Goal: Information Seeking & Learning: Learn about a topic

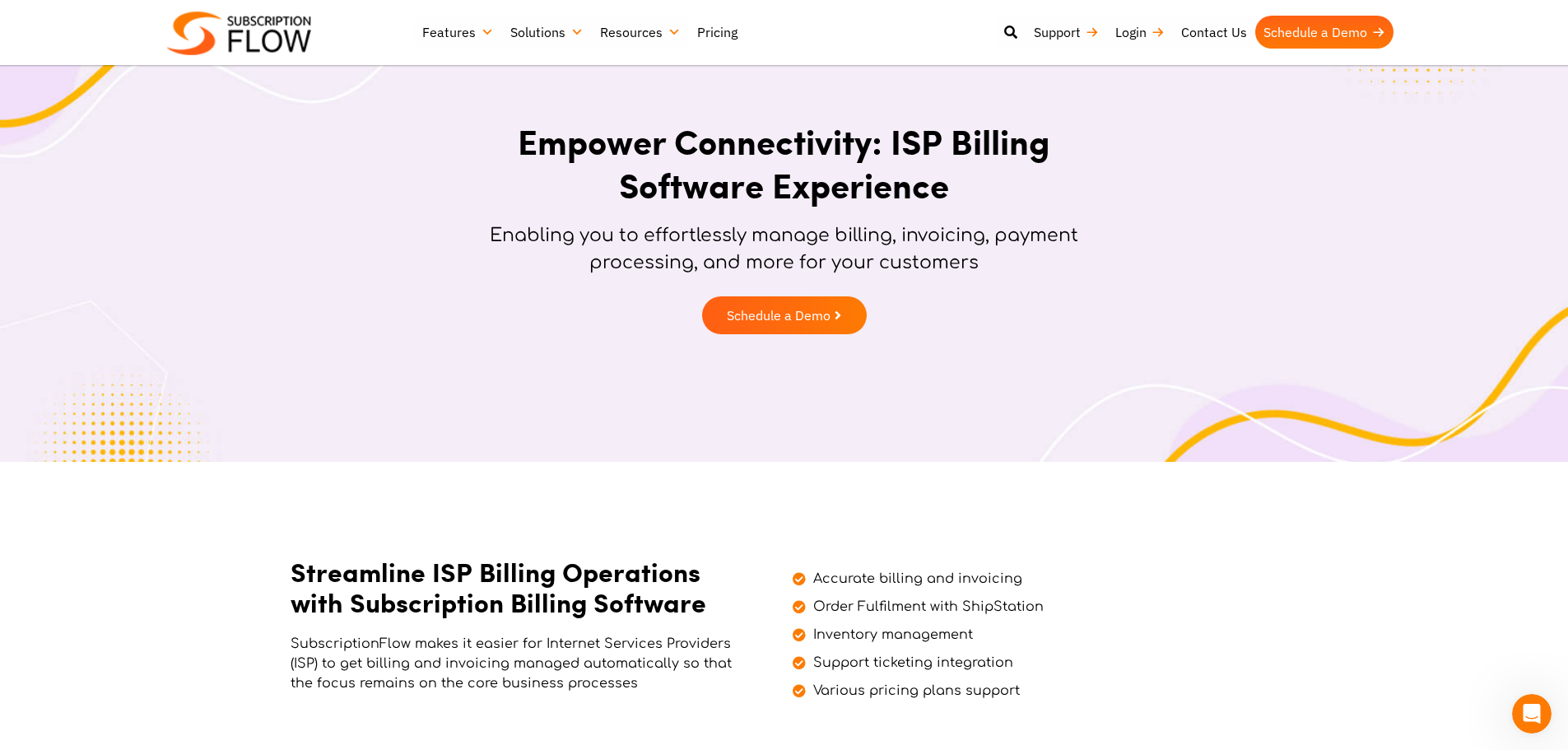
click at [718, 32] on link "Pricing" at bounding box center [717, 31] width 57 height 33
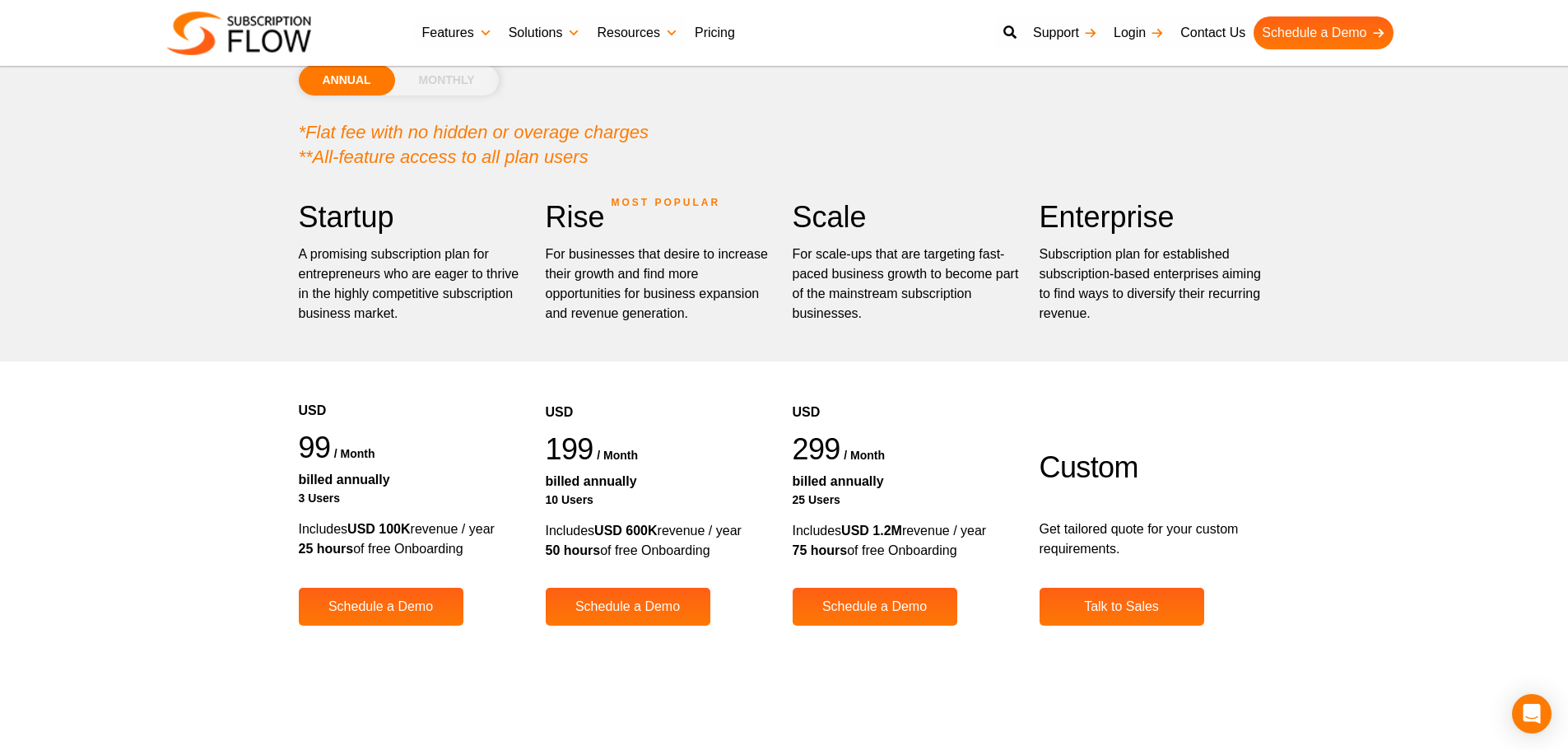
scroll to position [165, 0]
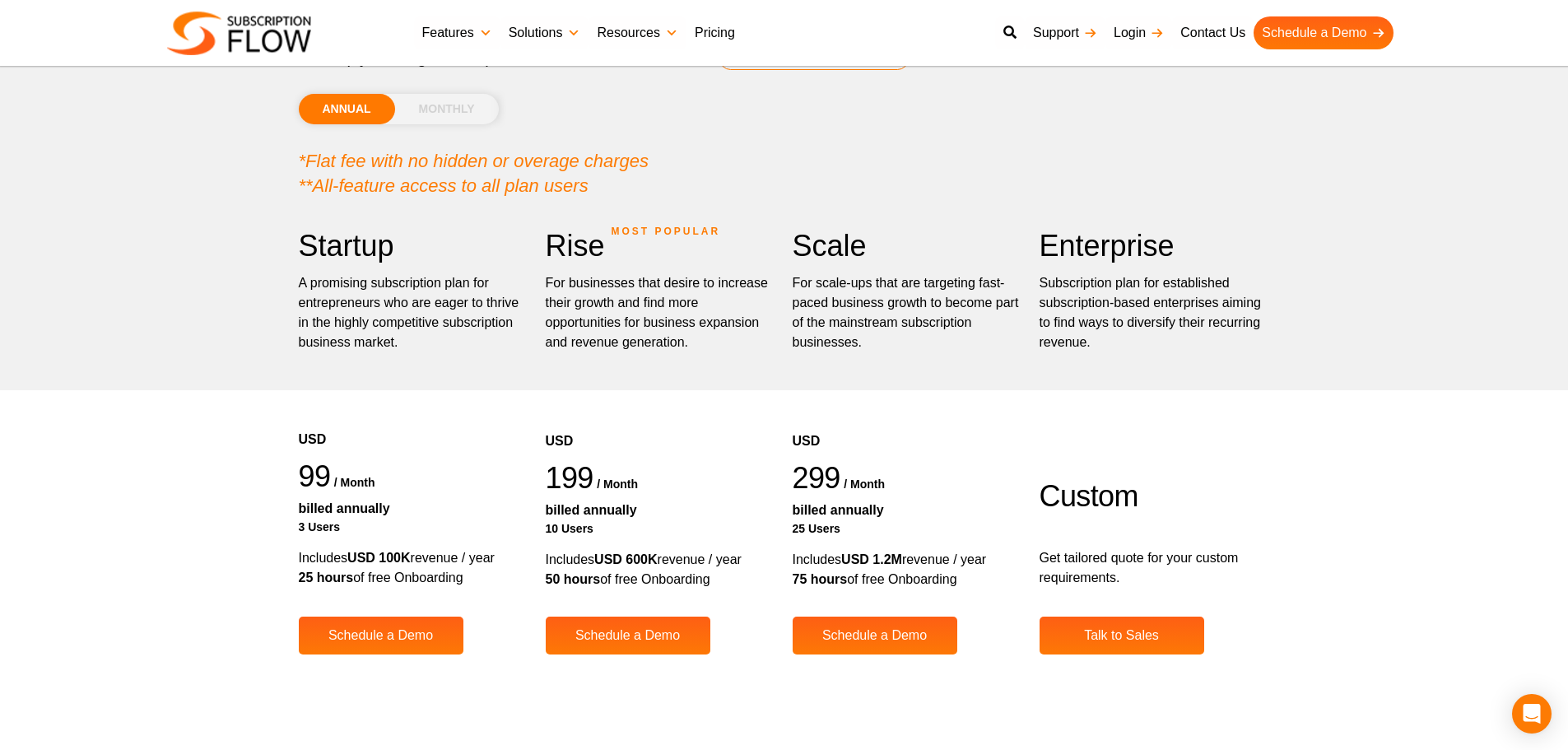
click at [424, 112] on li "MONTHLY" at bounding box center [447, 110] width 104 height 30
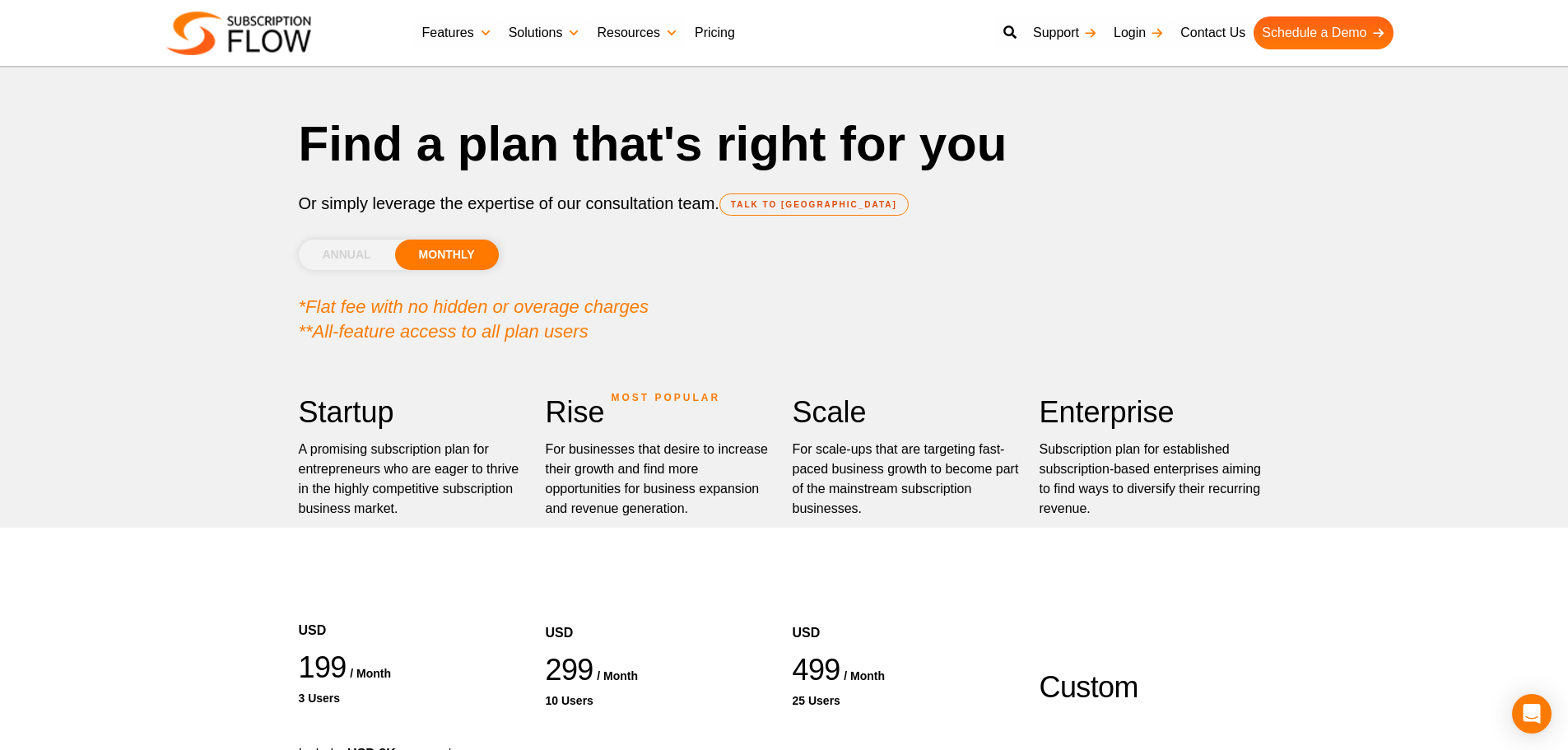
scroll to position [0, 0]
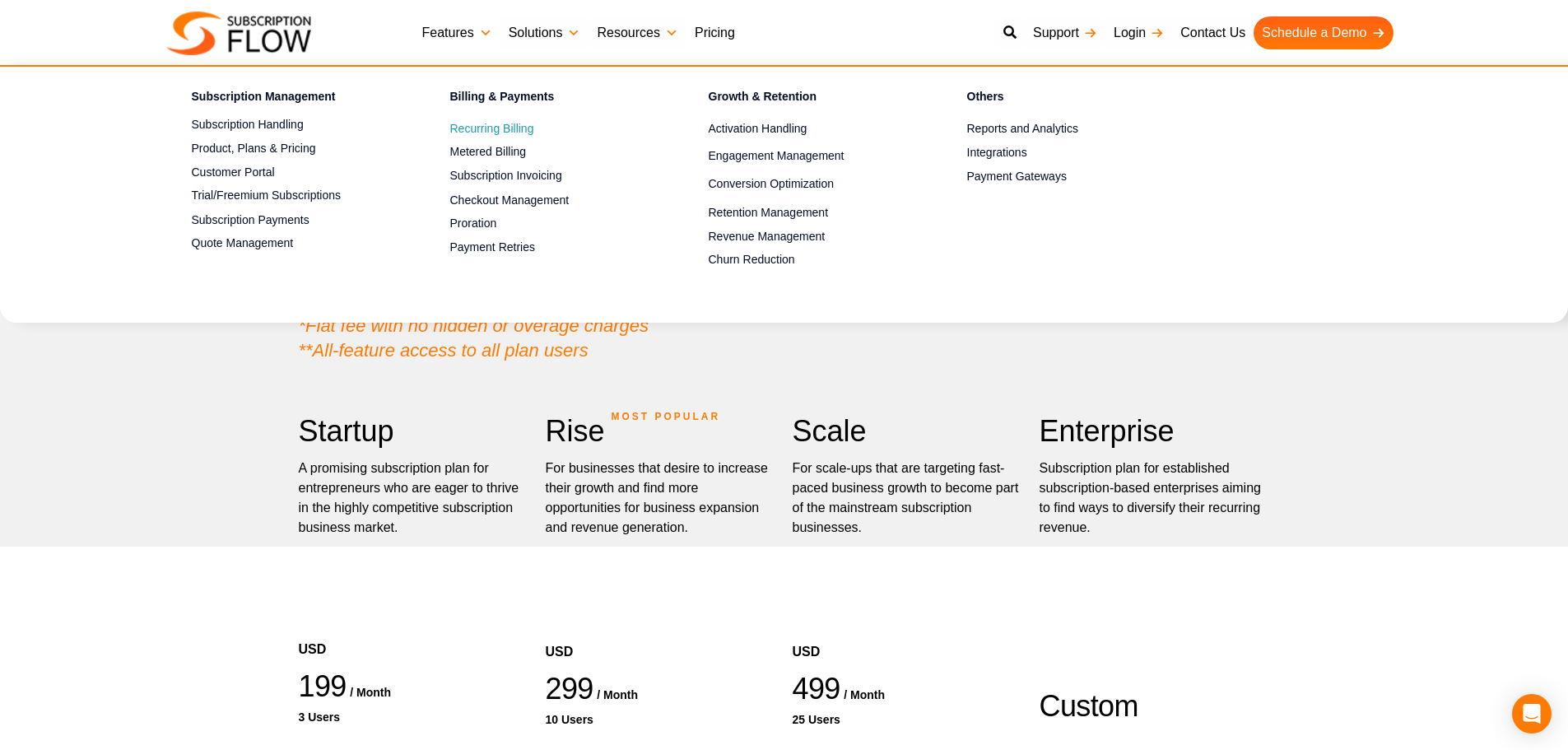
click at [514, 127] on span "Recurring Billing" at bounding box center [493, 129] width 84 height 17
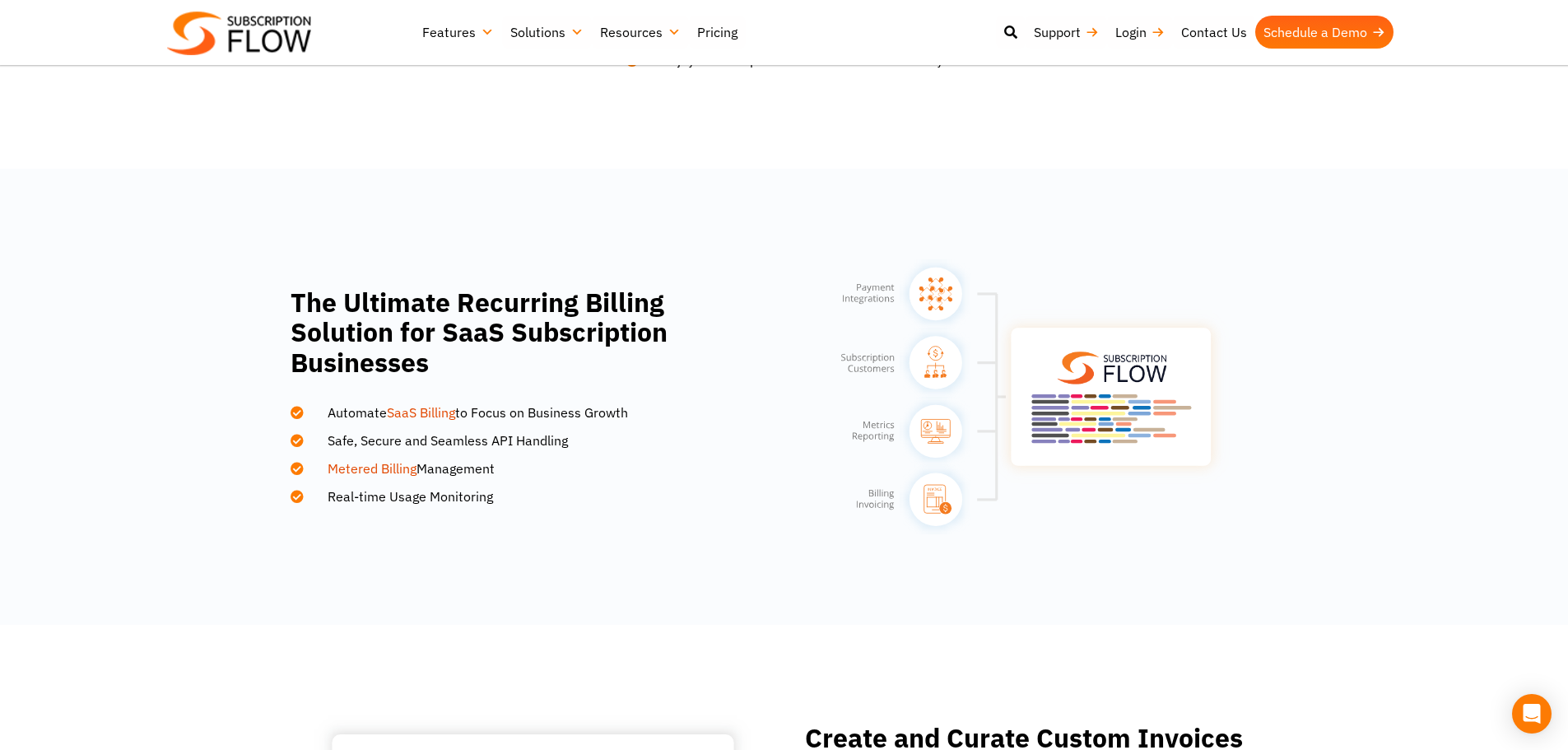
scroll to position [823, 0]
